Goal: Check status

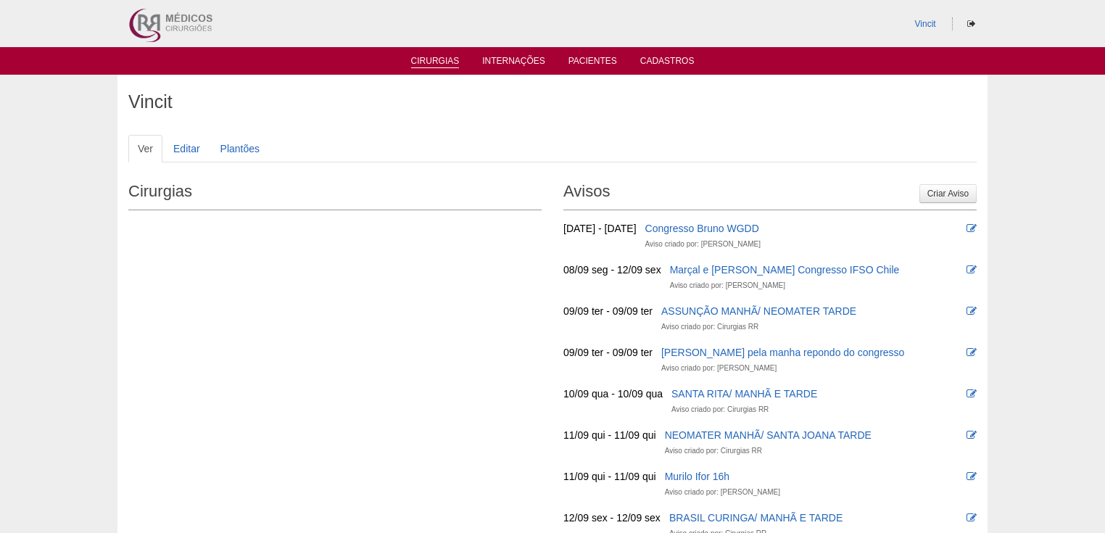
click at [419, 65] on link "Cirurgias" at bounding box center [435, 62] width 49 height 12
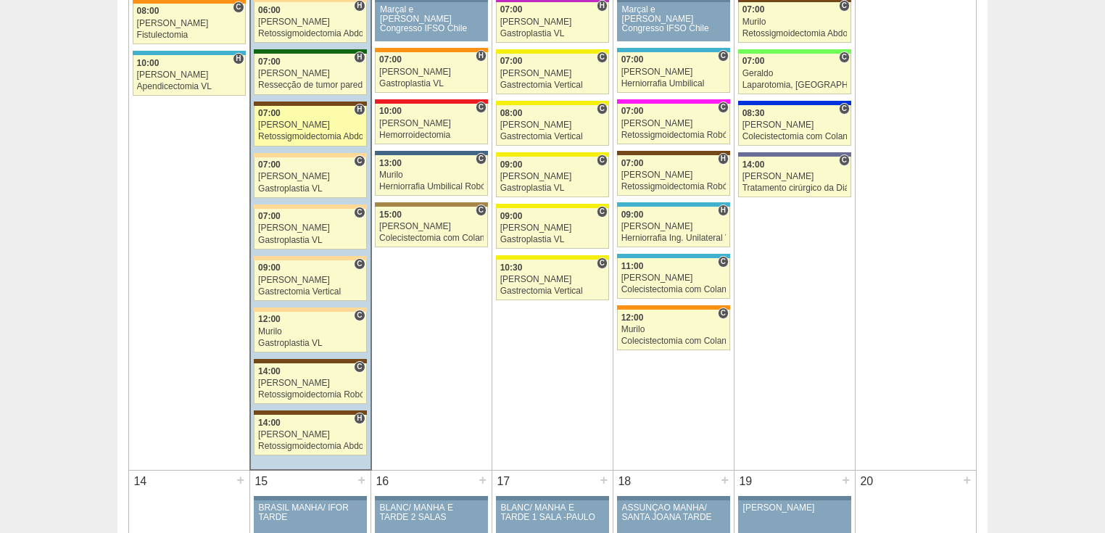
scroll to position [1044, 0]
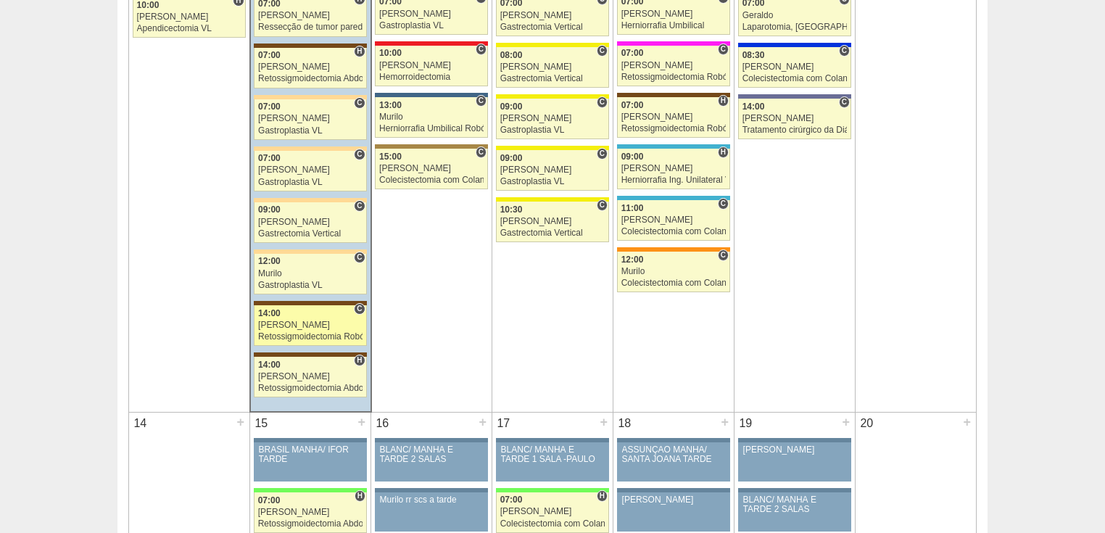
click at [312, 332] on div "Retossigmoidectomia Robótica" at bounding box center [310, 336] width 104 height 9
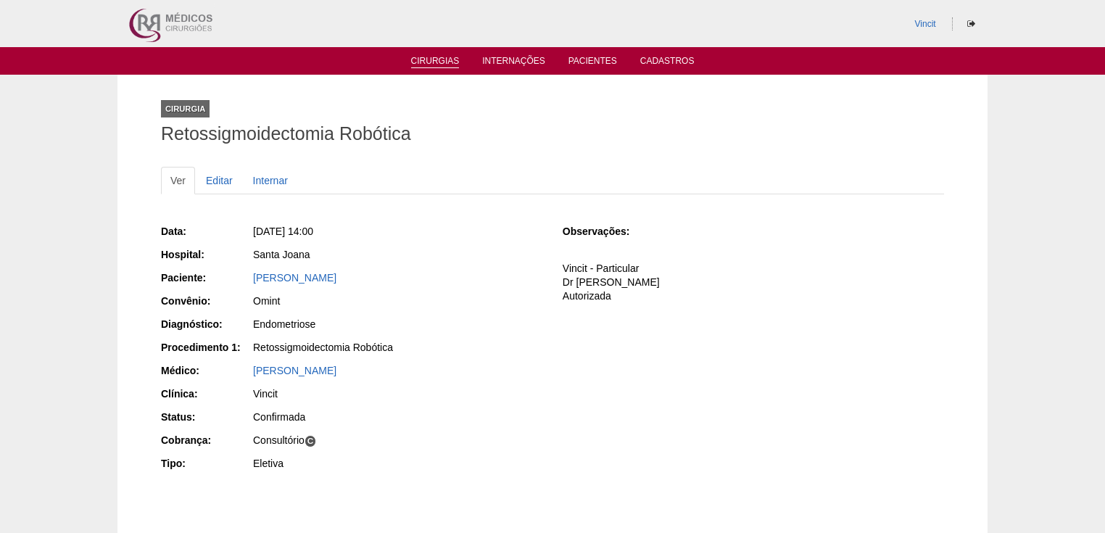
click at [417, 60] on link "Cirurgias" at bounding box center [435, 62] width 49 height 12
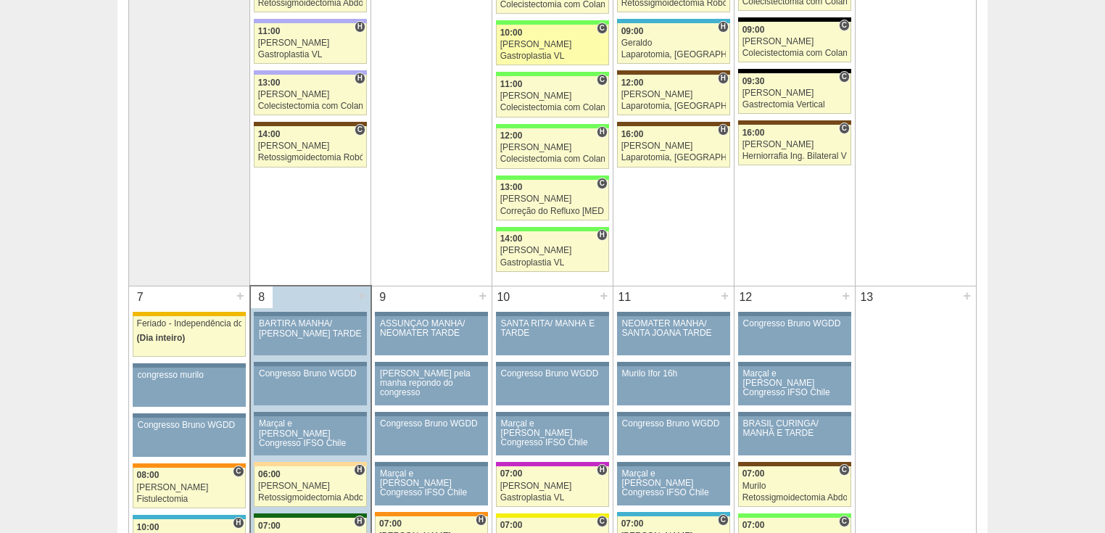
scroll to position [232, 0]
